Goal: Task Accomplishment & Management: Manage account settings

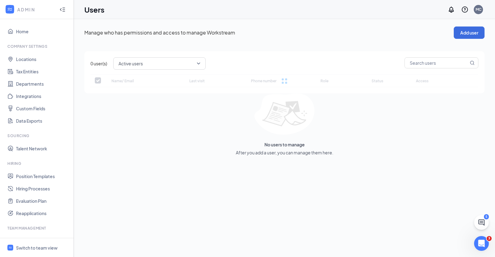
checkbox input "false"
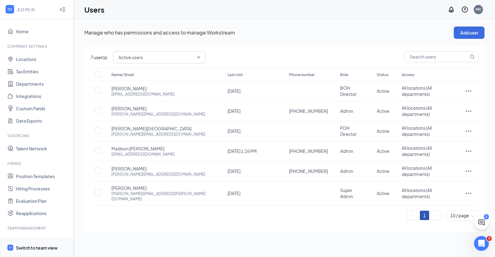
click at [32, 248] on div "Switch to team view" at bounding box center [37, 247] width 42 height 6
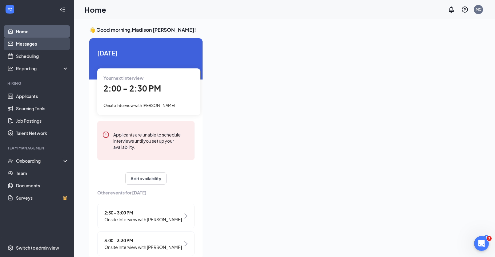
click at [47, 45] on link "Messages" at bounding box center [42, 44] width 53 height 12
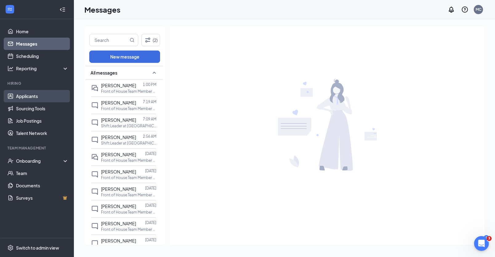
click at [25, 98] on link "Applicants" at bounding box center [42, 96] width 53 height 12
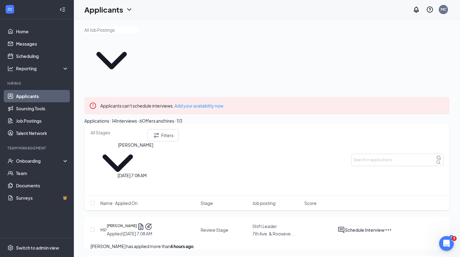
click at [137, 222] on h5 "[PERSON_NAME]" at bounding box center [122, 226] width 30 height 8
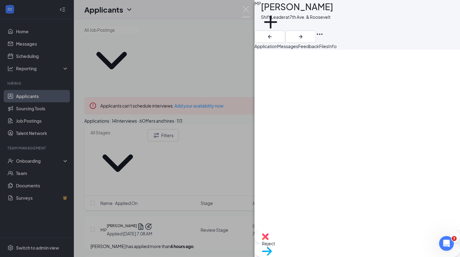
scroll to position [801, 0]
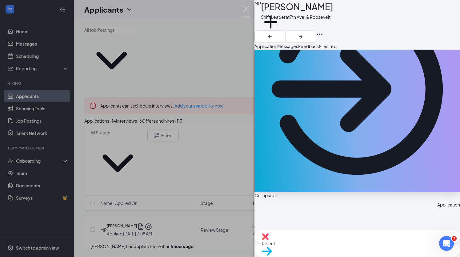
scroll to position [0, 0]
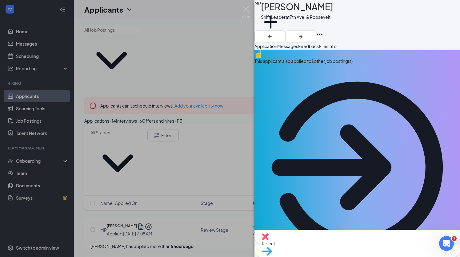
click at [298, 49] on span "Messages" at bounding box center [287, 46] width 21 height 6
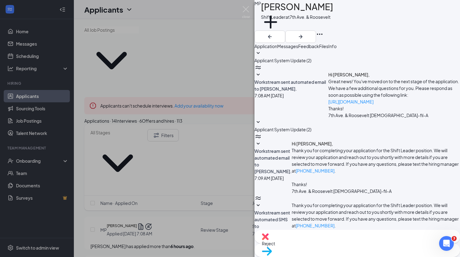
scroll to position [14, 0]
click at [302, 243] on textarea at bounding box center [297, 261] width 86 height 37
paste textarea "Thank you for applying to Chick-fil-A 7th Ave. & Roosevelt. We noticed you appl…"
drag, startPoint x: 365, startPoint y: 199, endPoint x: 354, endPoint y: 199, distance: 11.1
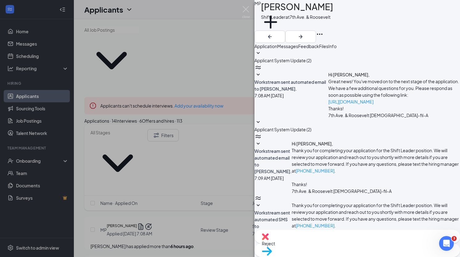
click at [341, 243] on textarea "Hi McKenzy, Thank you for applying to Chick-fil-A 7th Ave. & Roosevelt. We noti…" at bounding box center [297, 261] width 86 height 37
drag, startPoint x: 400, startPoint y: 207, endPoint x: 249, endPoint y: 185, distance: 152.9
click at [249, 185] on div "MP Mckenzy Perkins Shift Leader at 7th Ave. & Roosevelt Add a tag Application M…" at bounding box center [230, 128] width 460 height 257
paste textarea "interviewing for a Team Member role"
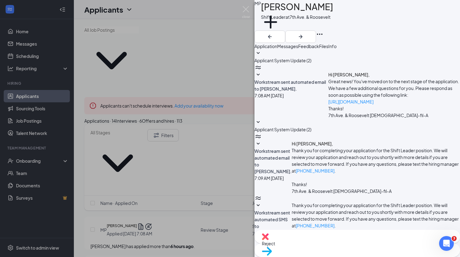
type textarea "Hi McKenzy, Thank you for applying to Chick-fil-A 7th Ave. & Roosevelt. We noti…"
click at [302, 35] on icon "ArrowRight" at bounding box center [301, 37] width 4 height 4
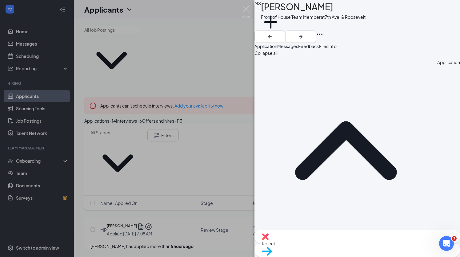
click at [312, 243] on div "Reject" at bounding box center [357, 237] width 206 height 14
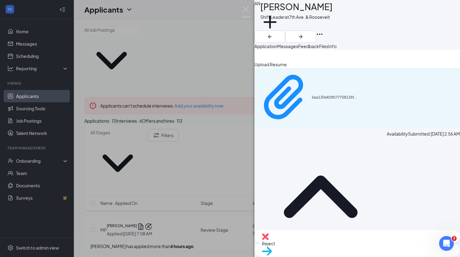
scroll to position [564, 0]
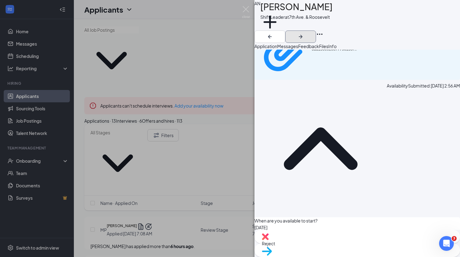
click at [302, 35] on icon "ArrowRight" at bounding box center [301, 37] width 4 height 4
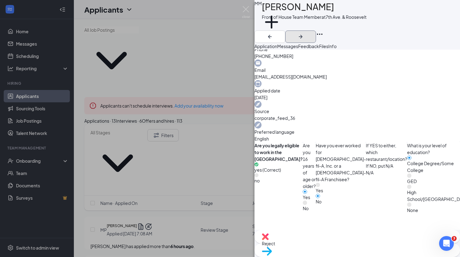
scroll to position [342, 0]
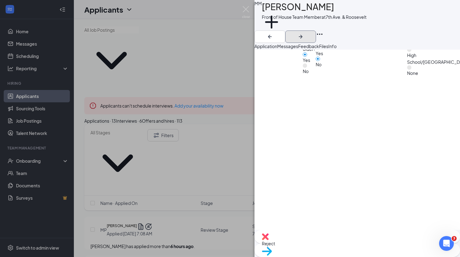
click at [304, 33] on icon "ArrowRight" at bounding box center [300, 36] width 7 height 7
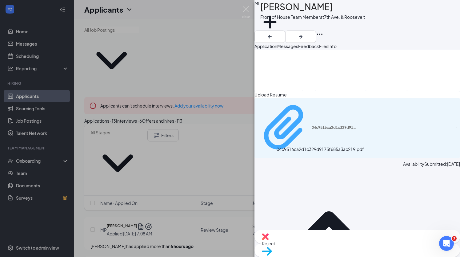
click at [316, 130] on div "04c9516ca2d1c329d9173f685a3ac219.pdf" at bounding box center [335, 127] width 46 height 5
click at [298, 47] on span "Messages" at bounding box center [287, 46] width 21 height 6
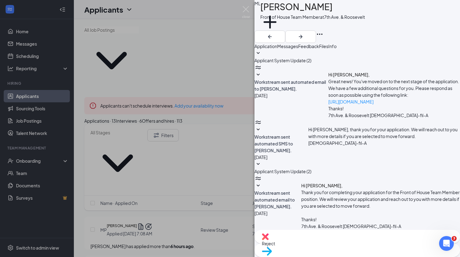
scroll to position [43, 0]
paste textarea "Thank you for your interest in joining our team at Chick-fil-A 7th Ave. & Roose…"
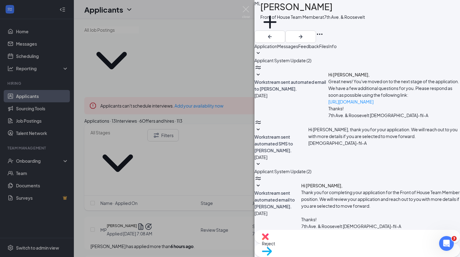
type textarea "Hi Mariana, Thank you for your interest in joining our team at Chick-fil-A 7th …"
click at [327, 240] on div "Reject" at bounding box center [357, 237] width 206 height 14
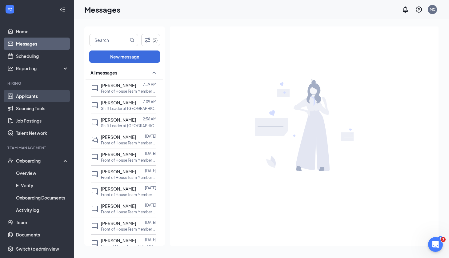
click at [54, 96] on link "Applicants" at bounding box center [42, 96] width 53 height 12
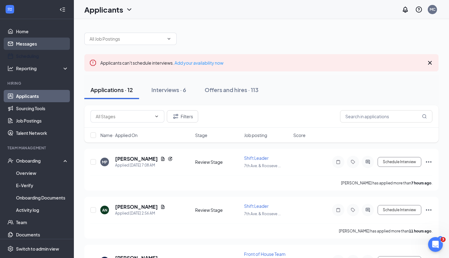
click at [42, 44] on link "Messages" at bounding box center [42, 44] width 53 height 12
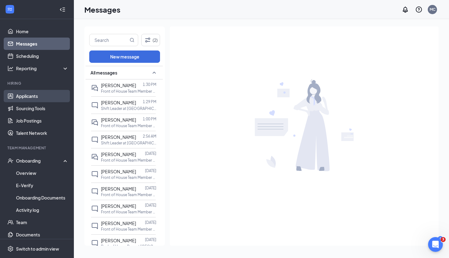
click at [42, 98] on link "Applicants" at bounding box center [42, 96] width 53 height 12
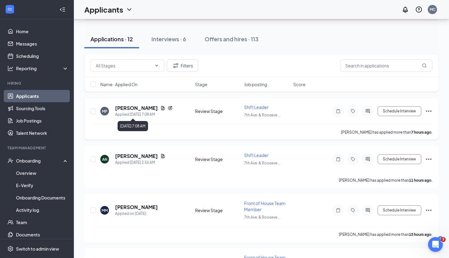
scroll to position [51, 0]
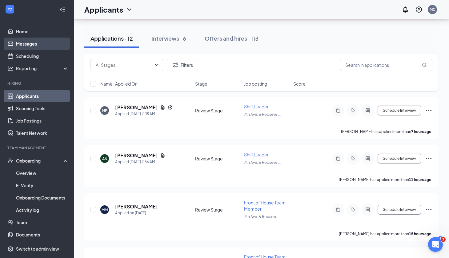
click at [37, 46] on link "Messages" at bounding box center [42, 44] width 53 height 12
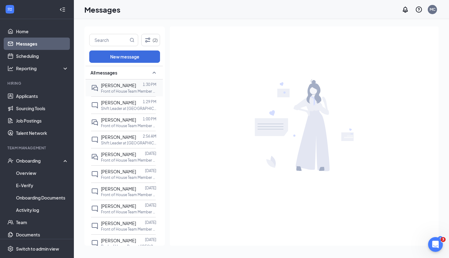
click at [112, 84] on span "[PERSON_NAME]" at bounding box center [118, 85] width 35 height 6
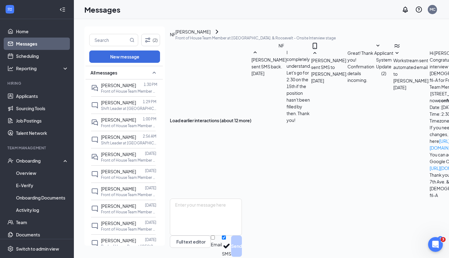
click at [36, 100] on link "Applicants" at bounding box center [42, 96] width 53 height 12
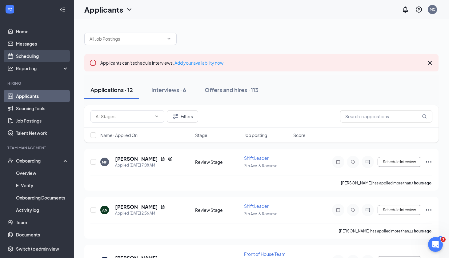
click at [30, 53] on link "Scheduling" at bounding box center [42, 56] width 53 height 12
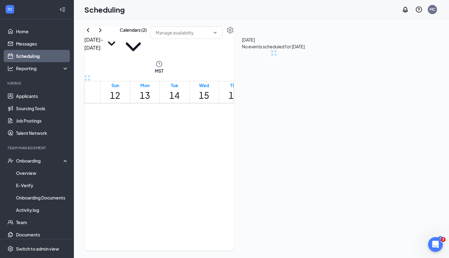
scroll to position [302, 0]
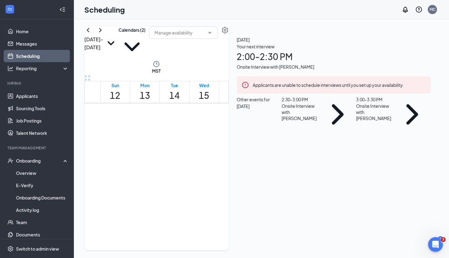
click at [380, 70] on div "Your next interview 2:00 - 2:30 PM Onsite Interview with Berenda Rodriguez" at bounding box center [334, 56] width 194 height 27
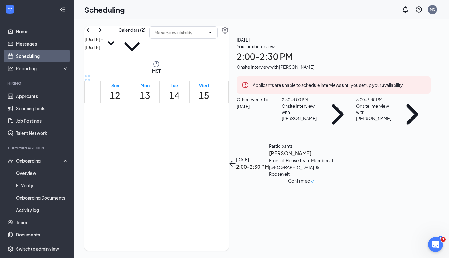
click at [334, 149] on h3 "[PERSON_NAME]" at bounding box center [301, 153] width 65 height 8
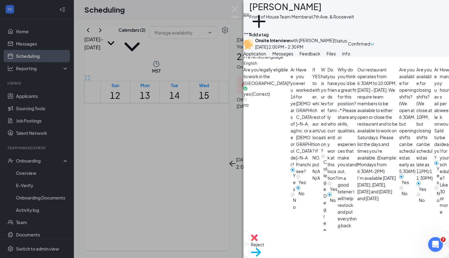
scroll to position [303, 0]
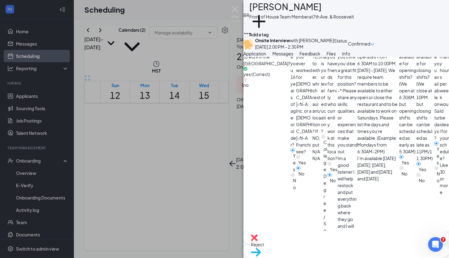
drag, startPoint x: 337, startPoint y: 10, endPoint x: 264, endPoint y: 10, distance: 73.2
click at [264, 10] on div "[PERSON_NAME]" at bounding box center [301, 7] width 105 height 14
copy h1 "[PERSON_NAME]"
click at [236, 12] on img at bounding box center [235, 12] width 8 height 12
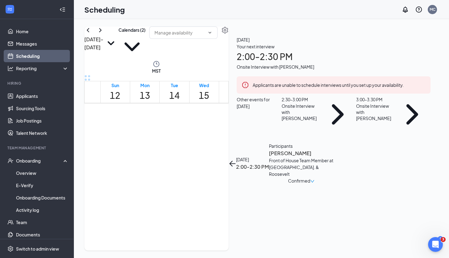
click at [235, 10] on div "Scheduling MC" at bounding box center [261, 9] width 375 height 19
click at [236, 160] on button "back-button" at bounding box center [232, 163] width 7 height 7
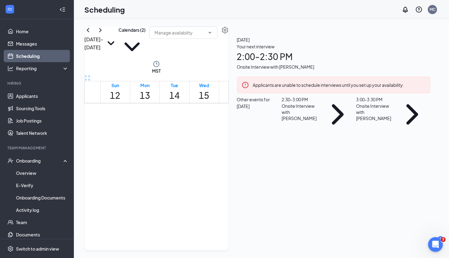
click at [320, 103] on div "2:30 - 3:00 PM" at bounding box center [301, 99] width 38 height 7
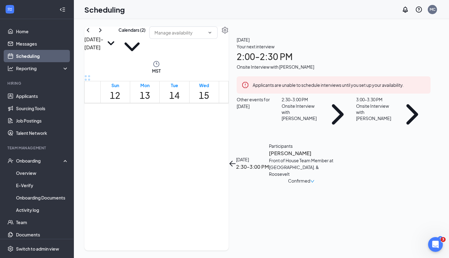
click at [334, 149] on h3 "[PERSON_NAME]" at bounding box center [301, 153] width 65 height 8
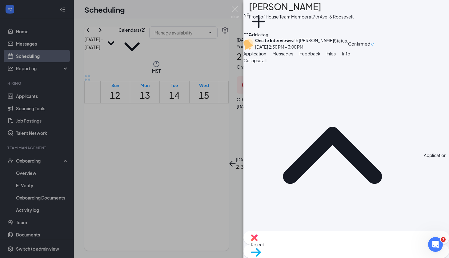
click at [265, 10] on div "[PERSON_NAME]" at bounding box center [301, 7] width 105 height 14
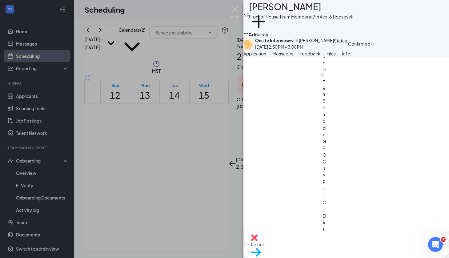
scroll to position [538, 0]
drag, startPoint x: 234, startPoint y: 6, endPoint x: 326, endPoint y: 89, distance: 124.0
click at [234, 6] on img at bounding box center [235, 12] width 8 height 12
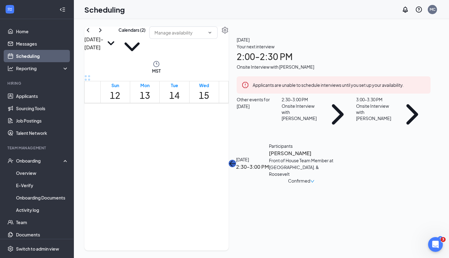
click at [236, 160] on icon "ArrowLeft" at bounding box center [232, 163] width 7 height 7
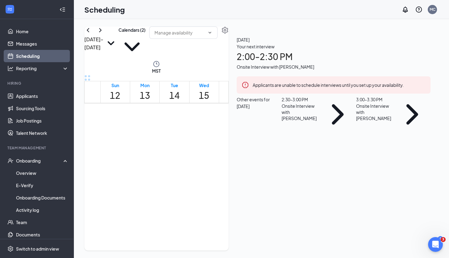
click at [362, 121] on div "Onsite Interview with Eva Rhoades" at bounding box center [375, 112] width 38 height 18
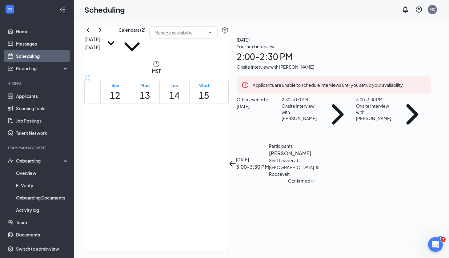
click at [334, 149] on h3 "[PERSON_NAME]" at bounding box center [301, 153] width 65 height 8
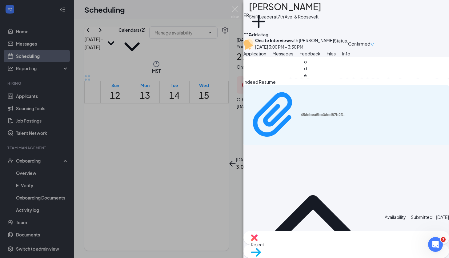
scroll to position [777, 0]
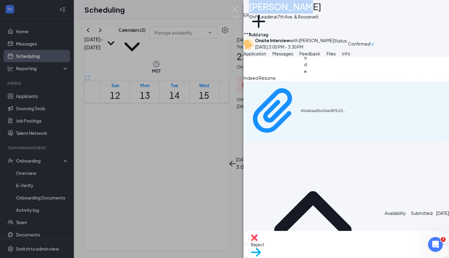
drag, startPoint x: 312, startPoint y: 11, endPoint x: 261, endPoint y: 11, distance: 51.4
click at [261, 11] on div "ER Eva Rhoades Shift Leader at 7th Ave. & Roosevelt Add a tag" at bounding box center [346, 15] width 206 height 30
copy div "[PERSON_NAME]"
click at [233, 9] on img at bounding box center [235, 12] width 8 height 12
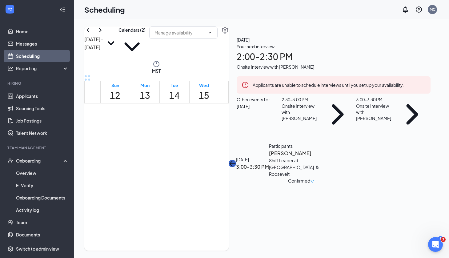
click at [236, 160] on icon "ArrowLeft" at bounding box center [232, 163] width 7 height 7
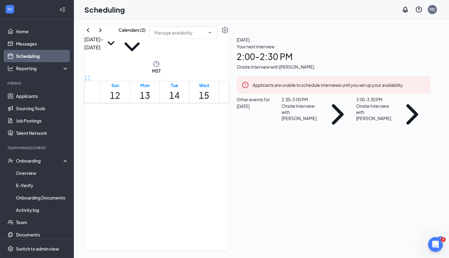
click at [364, 63] on h1 "2:00 - 2:30 PM" at bounding box center [334, 57] width 194 height 14
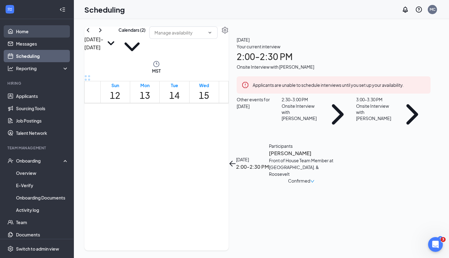
click at [44, 35] on link "Home" at bounding box center [42, 31] width 53 height 12
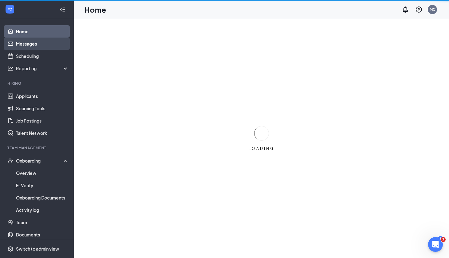
click at [43, 45] on link "Messages" at bounding box center [42, 44] width 53 height 12
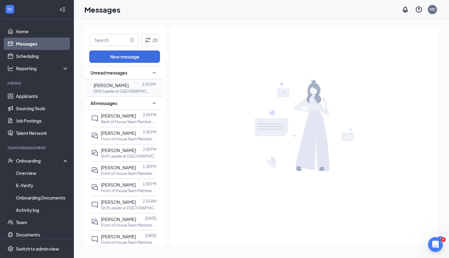
click at [116, 80] on div "Mckenzy Perkins 2:03 PM Shift Leader at 7th Ave. & Roosevelt" at bounding box center [123, 87] width 65 height 17
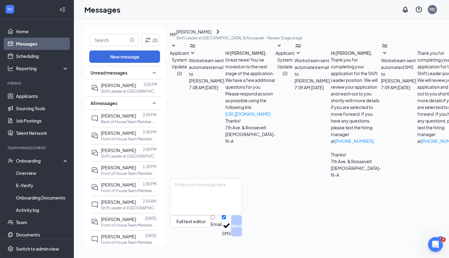
scroll to position [77, 0]
click at [49, 98] on link "Applicants" at bounding box center [42, 96] width 53 height 12
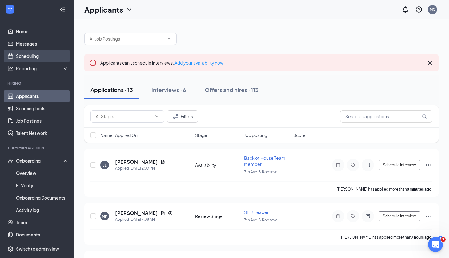
click at [49, 50] on link "Scheduling" at bounding box center [42, 56] width 53 height 12
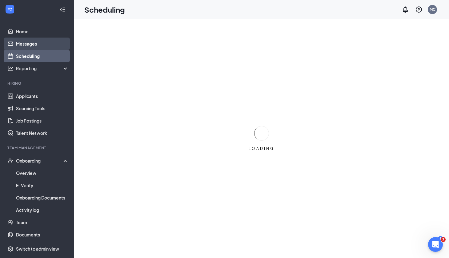
click at [48, 47] on link "Messages" at bounding box center [42, 44] width 53 height 12
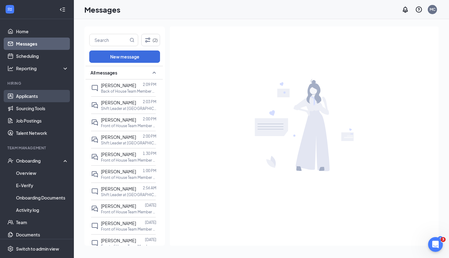
click at [33, 95] on link "Applicants" at bounding box center [42, 96] width 53 height 12
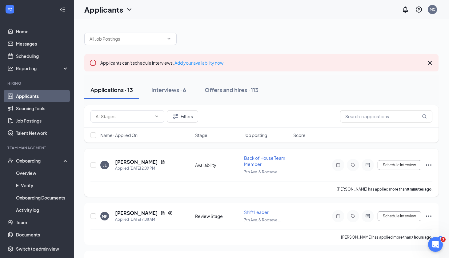
click at [126, 159] on h5 "Jacob Leyva" at bounding box center [136, 161] width 43 height 7
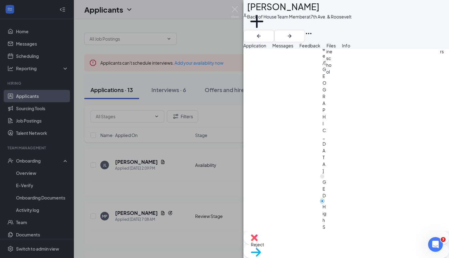
scroll to position [474, 0]
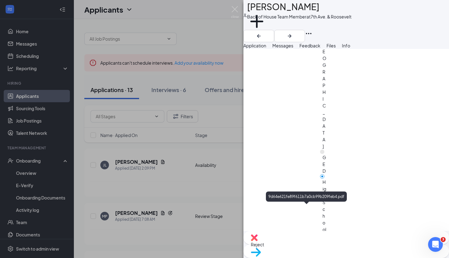
click at [306, 244] on div "Reject" at bounding box center [346, 238] width 206 height 14
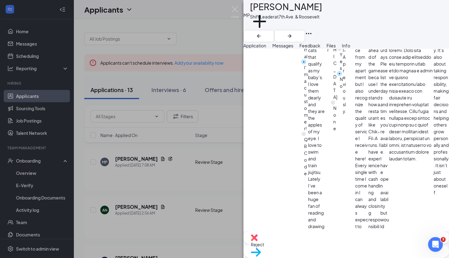
scroll to position [943, 0]
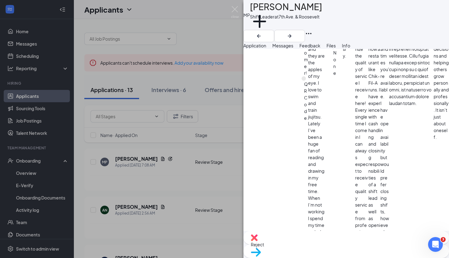
click at [307, 54] on div "55ef4c56131c4b85cb7ebbd7ceb24187.pdf" at bounding box center [306, 48] width 82 height 13
click at [293, 42] on button "Messages" at bounding box center [282, 45] width 21 height 7
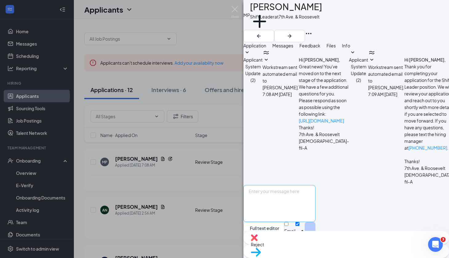
scroll to position [133, 0]
click at [301, 192] on textarea at bounding box center [279, 203] width 72 height 37
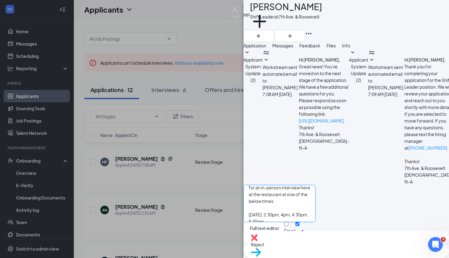
scroll to position [0, 0]
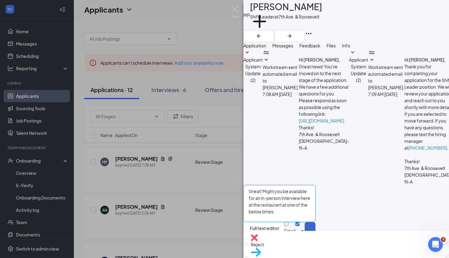
type textarea "Great! Might you be available for an in-person interview here at the restaurant…"
click at [315, 222] on button "Send" at bounding box center [310, 232] width 11 height 21
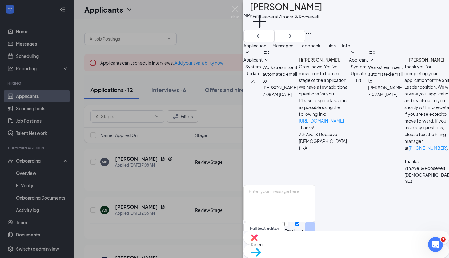
scroll to position [206, 0]
click at [238, 8] on img at bounding box center [235, 12] width 8 height 12
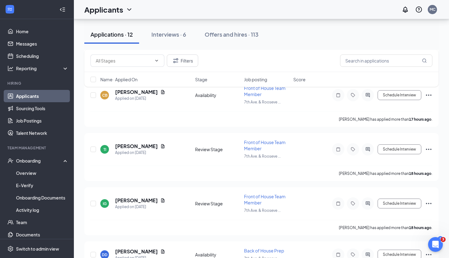
scroll to position [278, 0]
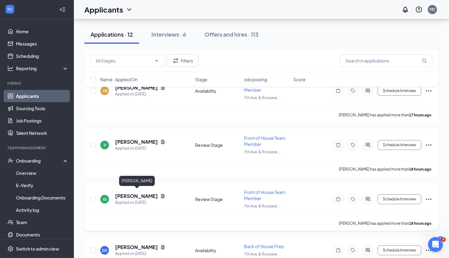
click at [145, 193] on h5 "Irvin Garcia-Lopez" at bounding box center [136, 196] width 43 height 7
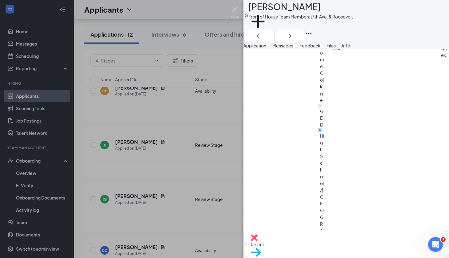
scroll to position [473, 0]
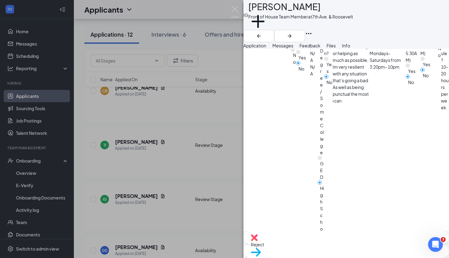
scroll to position [417, 0]
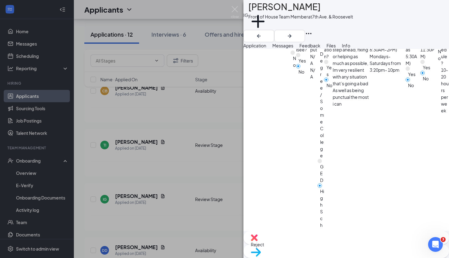
click at [311, 248] on span "Reject" at bounding box center [346, 244] width 191 height 7
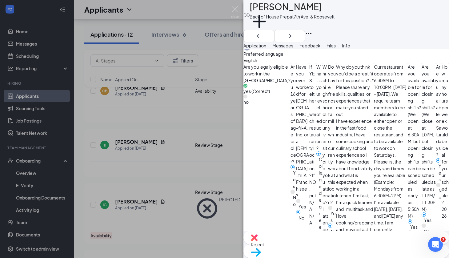
scroll to position [384, 0]
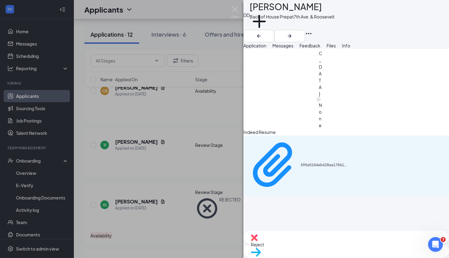
click at [305, 244] on div "Reject" at bounding box center [346, 238] width 206 height 14
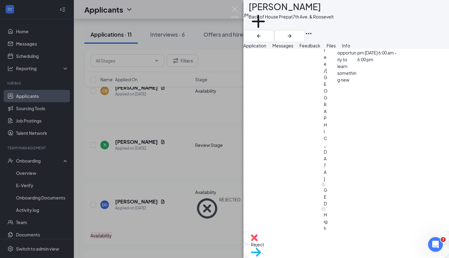
scroll to position [446, 0]
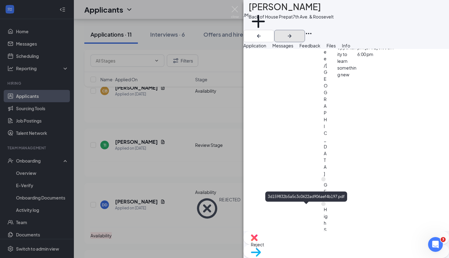
click at [293, 32] on icon "ArrowRight" at bounding box center [289, 35] width 7 height 7
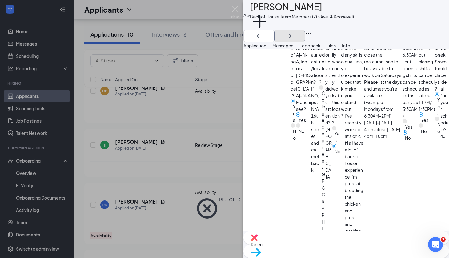
scroll to position [373, 0]
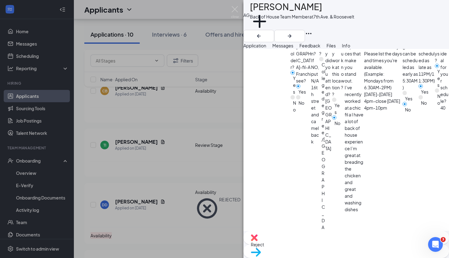
click at [311, 244] on div "Reject" at bounding box center [346, 238] width 206 height 14
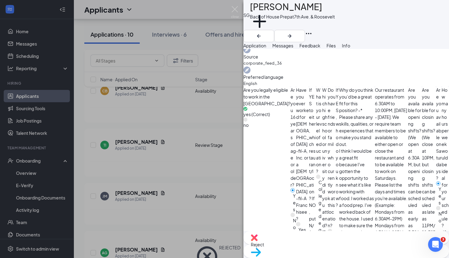
scroll to position [282, 0]
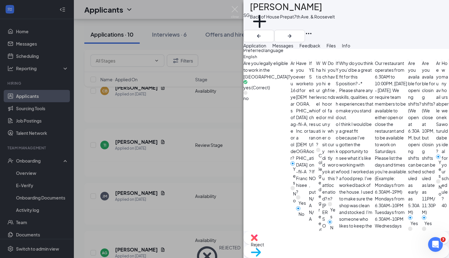
click at [293, 46] on div "Messages" at bounding box center [282, 45] width 21 height 7
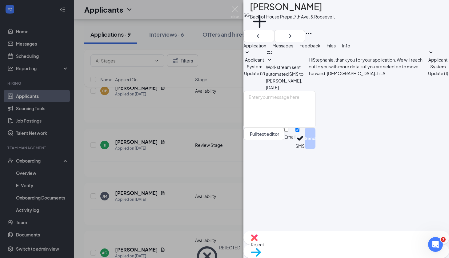
click at [266, 48] on span "Application" at bounding box center [254, 46] width 23 height 6
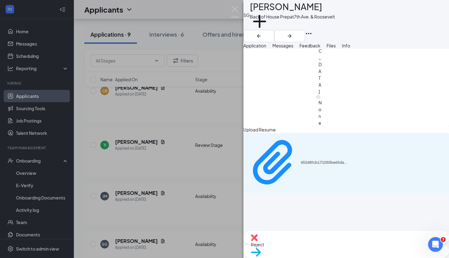
scroll to position [670, 0]
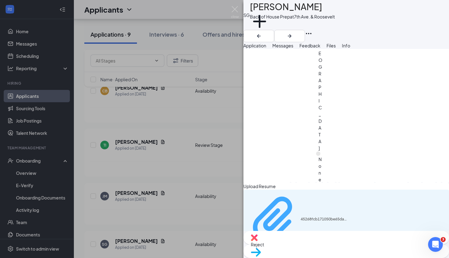
click at [303, 192] on div "45268fcb171050be65da2ceed673db5b.pdf" at bounding box center [297, 219] width 100 height 54
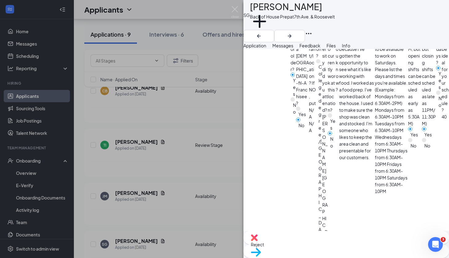
scroll to position [370, 0]
click at [293, 45] on button "Messages" at bounding box center [282, 45] width 21 height 7
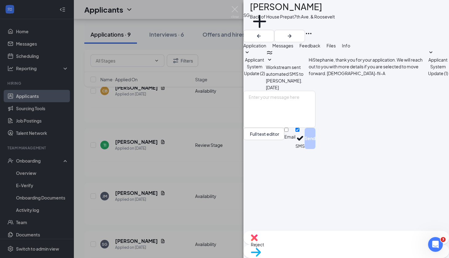
click at [235, 6] on div "SG Stephanie Gonzalez Back of House Prep at 7th Ave. & Roosevelt Add a tag Appl…" at bounding box center [224, 129] width 449 height 258
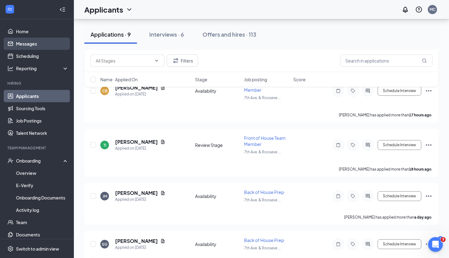
click at [41, 42] on link "Messages" at bounding box center [42, 44] width 53 height 12
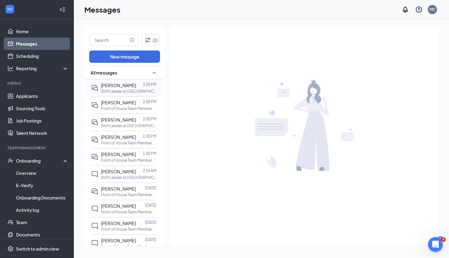
click at [120, 93] on p "Shift Leader at 7th Ave. & Roosevelt" at bounding box center [128, 91] width 55 height 5
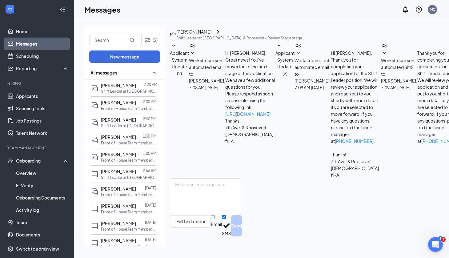
scroll to position [144, 0]
drag, startPoint x: 352, startPoint y: 157, endPoint x: 247, endPoint y: 159, distance: 104.9
copy span "Tomorrow, 10/16: 2:30pm, 4pm, 4:30pm, 5:30pm"
click at [42, 95] on link "Applicants" at bounding box center [42, 96] width 53 height 12
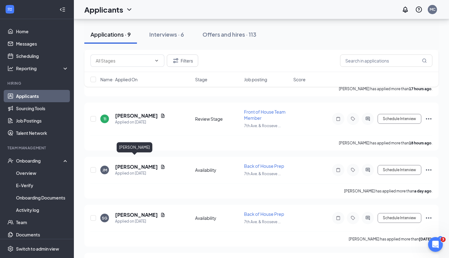
scroll to position [809, 0]
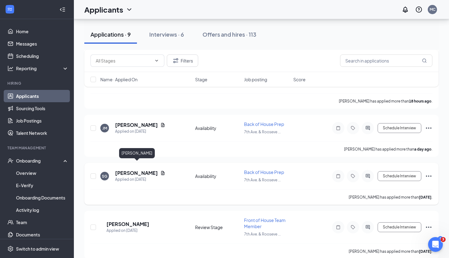
click at [132, 170] on h5 "[PERSON_NAME]" at bounding box center [136, 173] width 43 height 7
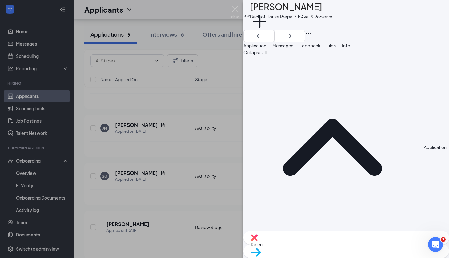
click at [293, 48] on span "Messages" at bounding box center [282, 46] width 21 height 6
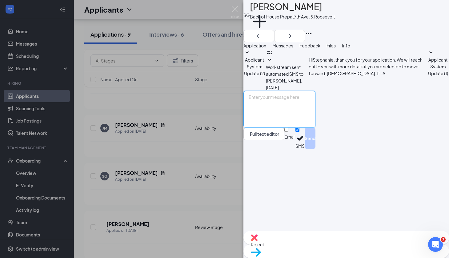
click at [279, 128] on textarea at bounding box center [279, 109] width 72 height 37
paste textarea "Thank you for applying to Chick-fil-A at 7th Ave. & Roosevelt in downtown Phoen…"
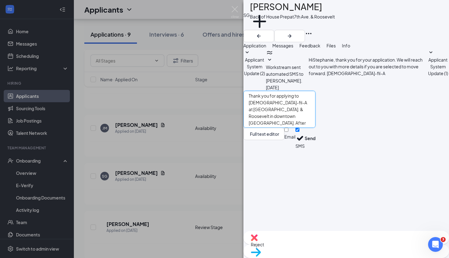
scroll to position [13, 0]
click at [315, 128] on textarea "Hi Stephanie, Thank you for applying to Chick-fil-A at 7th Ave. & Roosevelt in …" at bounding box center [279, 109] width 72 height 37
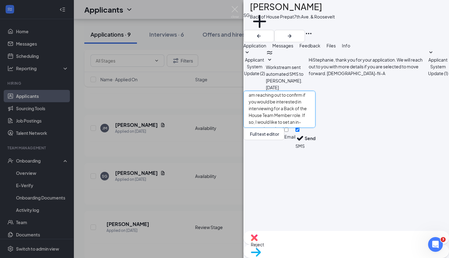
scroll to position [51, 0]
type textarea "Hi Stephanie, Thank you for applying to Chick-fil-A at 7th Ave. & Roosevelt in …"
click at [315, 149] on button "Send" at bounding box center [310, 138] width 11 height 21
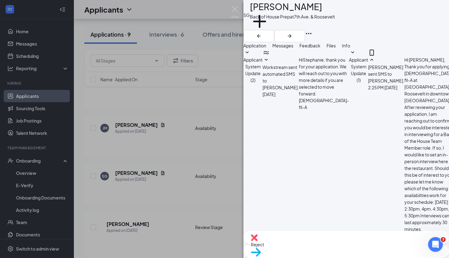
scroll to position [83, 0]
click at [234, 9] on img at bounding box center [235, 12] width 8 height 12
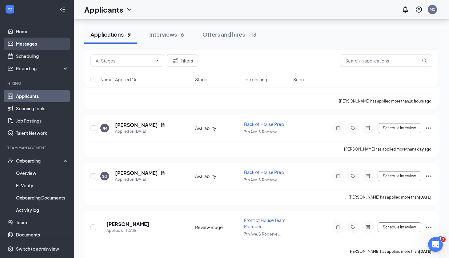
click at [18, 46] on link "Messages" at bounding box center [42, 44] width 53 height 12
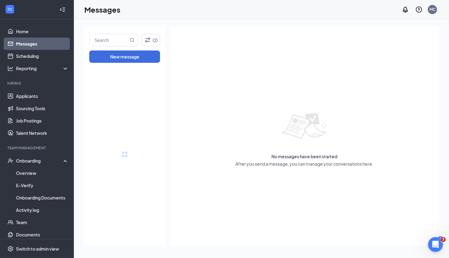
click at [19, 44] on link "Messages" at bounding box center [42, 44] width 53 height 12
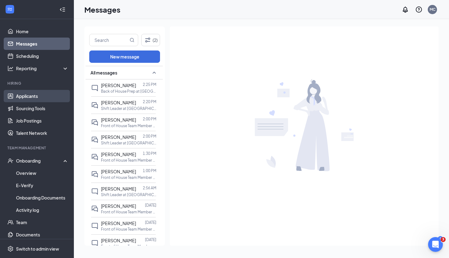
click at [53, 96] on link "Applicants" at bounding box center [42, 96] width 53 height 12
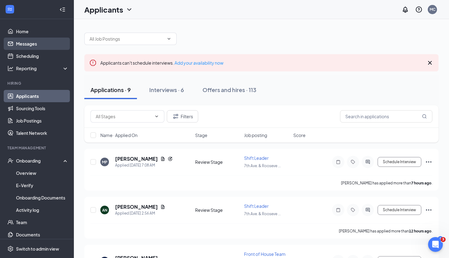
click at [30, 48] on link "Messages" at bounding box center [42, 44] width 53 height 12
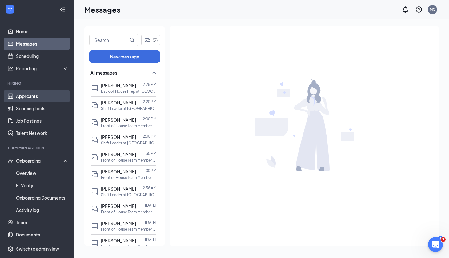
click at [34, 96] on link "Applicants" at bounding box center [42, 96] width 53 height 12
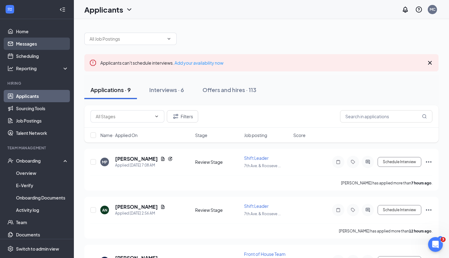
click at [51, 44] on link "Messages" at bounding box center [42, 44] width 53 height 12
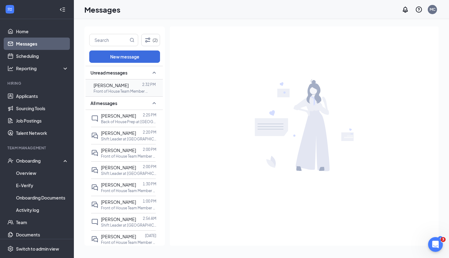
click at [115, 87] on span "[PERSON_NAME]" at bounding box center [111, 85] width 35 height 6
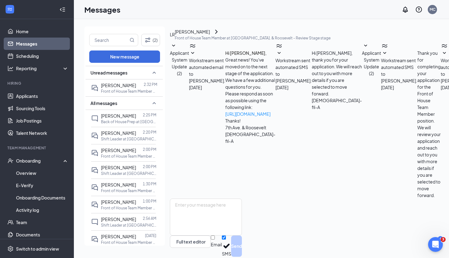
scroll to position [130, 0]
click at [242, 208] on textarea at bounding box center [206, 216] width 72 height 37
click at [220, 35] on icon "ChevronRight" at bounding box center [216, 31] width 7 height 7
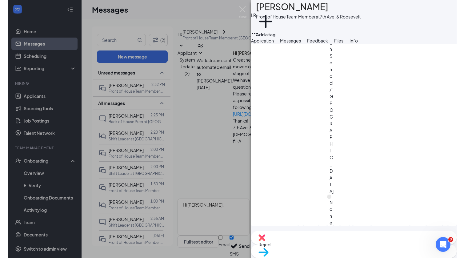
scroll to position [677, 0]
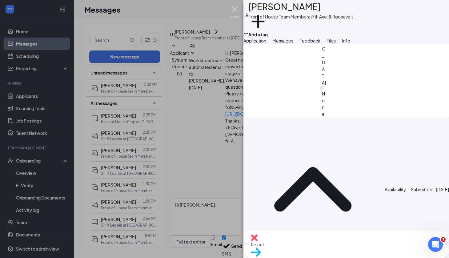
click at [233, 9] on img at bounding box center [235, 12] width 8 height 12
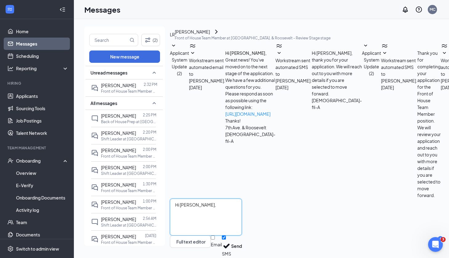
drag, startPoint x: 228, startPoint y: 206, endPoint x: 178, endPoint y: 202, distance: 50.3
click at [178, 202] on div "Hi Liliana, Full text editor Email SMS Send" at bounding box center [206, 227] width 72 height 58
type textarea "H"
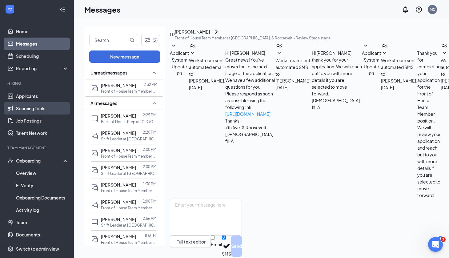
click at [43, 103] on link "Sourcing Tools" at bounding box center [42, 108] width 53 height 12
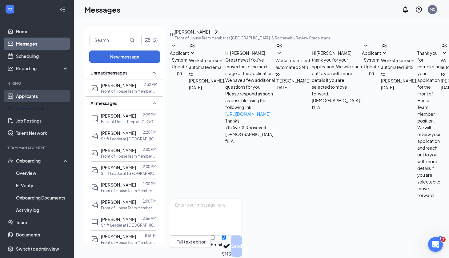
click at [41, 95] on link "Applicants" at bounding box center [42, 96] width 53 height 12
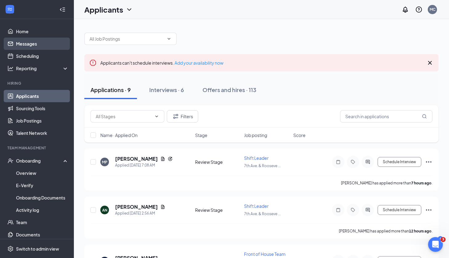
click at [40, 43] on link "Messages" at bounding box center [42, 44] width 53 height 12
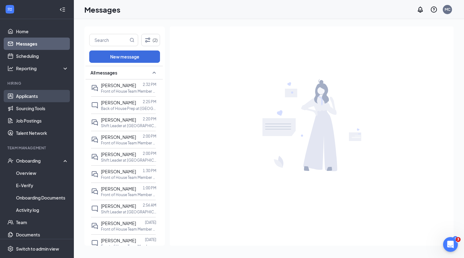
click at [29, 99] on link "Applicants" at bounding box center [42, 96] width 53 height 12
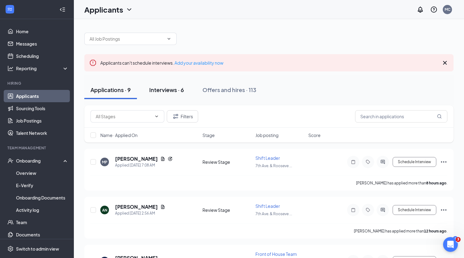
click at [153, 83] on button "Interviews · 6" at bounding box center [166, 90] width 47 height 18
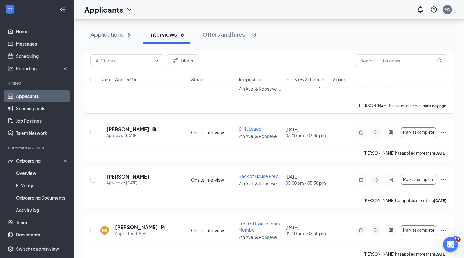
scroll to position [83, 0]
click at [131, 128] on h5 "[PERSON_NAME]" at bounding box center [127, 129] width 43 height 7
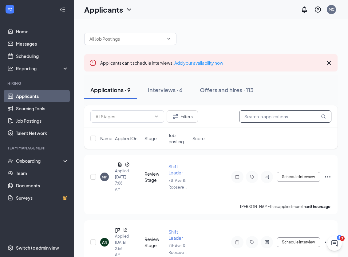
click at [269, 116] on input "text" at bounding box center [285, 116] width 92 height 12
click at [153, 92] on div "Interviews · 6" at bounding box center [165, 90] width 35 height 8
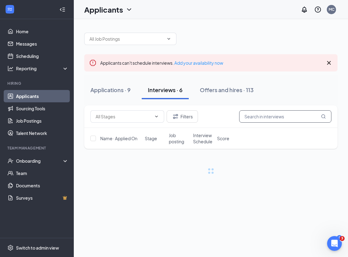
click at [270, 119] on input "text" at bounding box center [285, 116] width 92 height 12
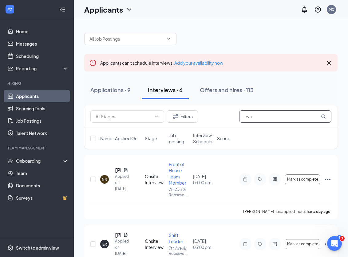
type input "eva"
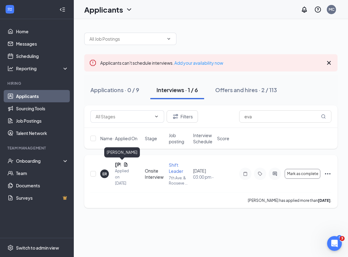
click at [115, 164] on h5 "[PERSON_NAME]" at bounding box center [118, 164] width 6 height 7
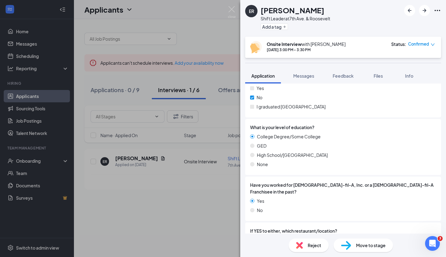
scroll to position [453, 0]
